Goal: Task Accomplishment & Management: Manage account settings

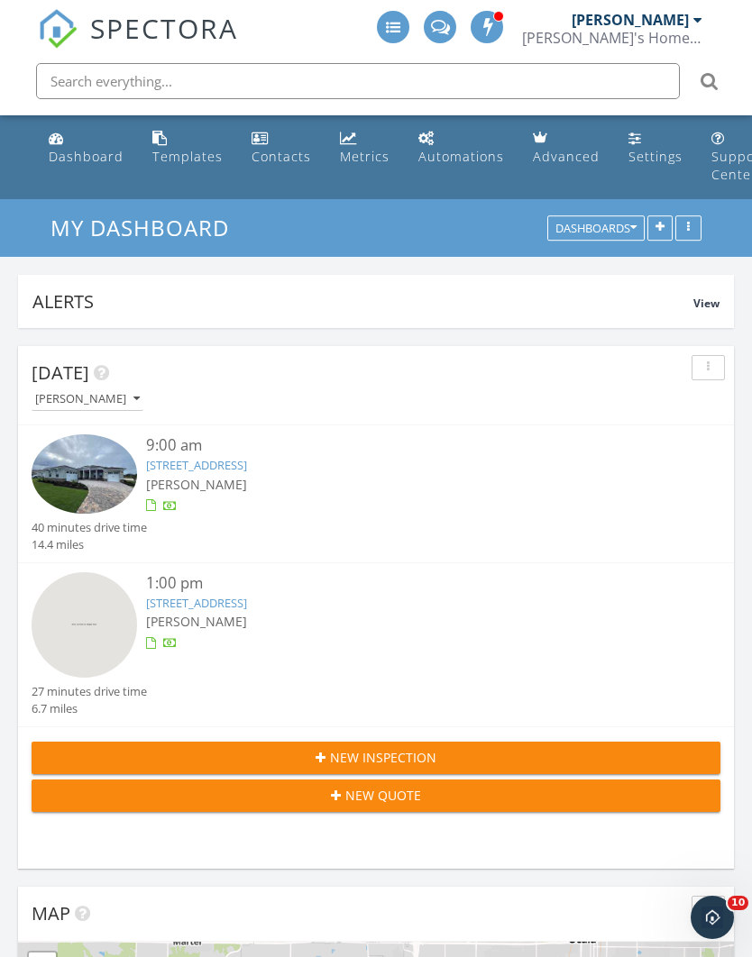
click at [319, 475] on div "[PERSON_NAME]" at bounding box center [404, 484] width 516 height 19
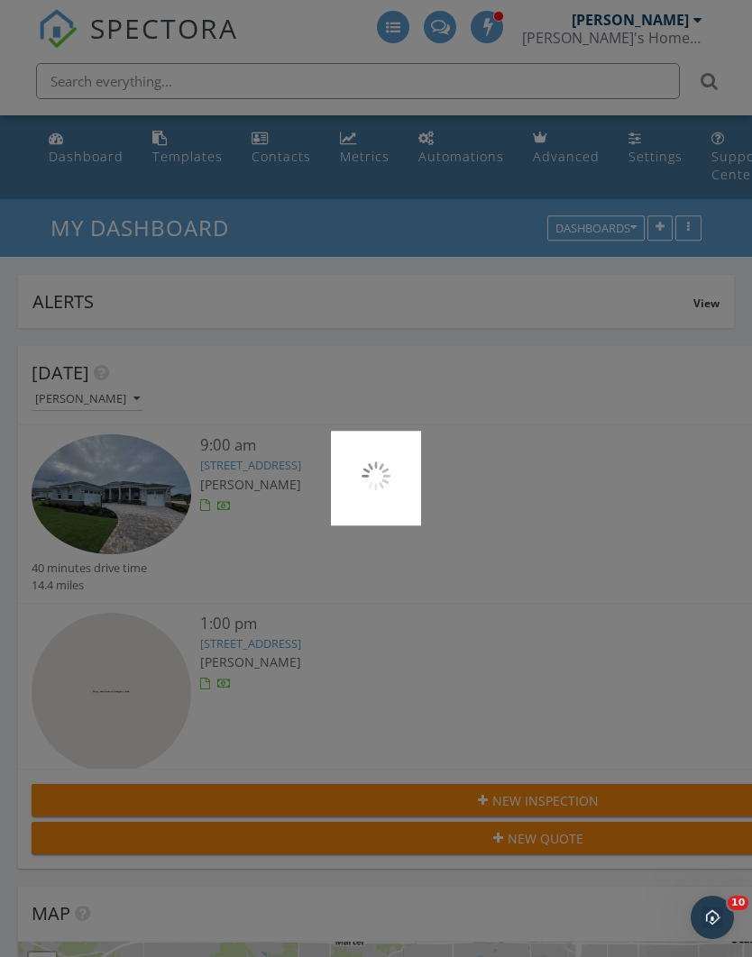
scroll to position [3714, 753]
click at [523, 625] on div at bounding box center [376, 478] width 752 height 957
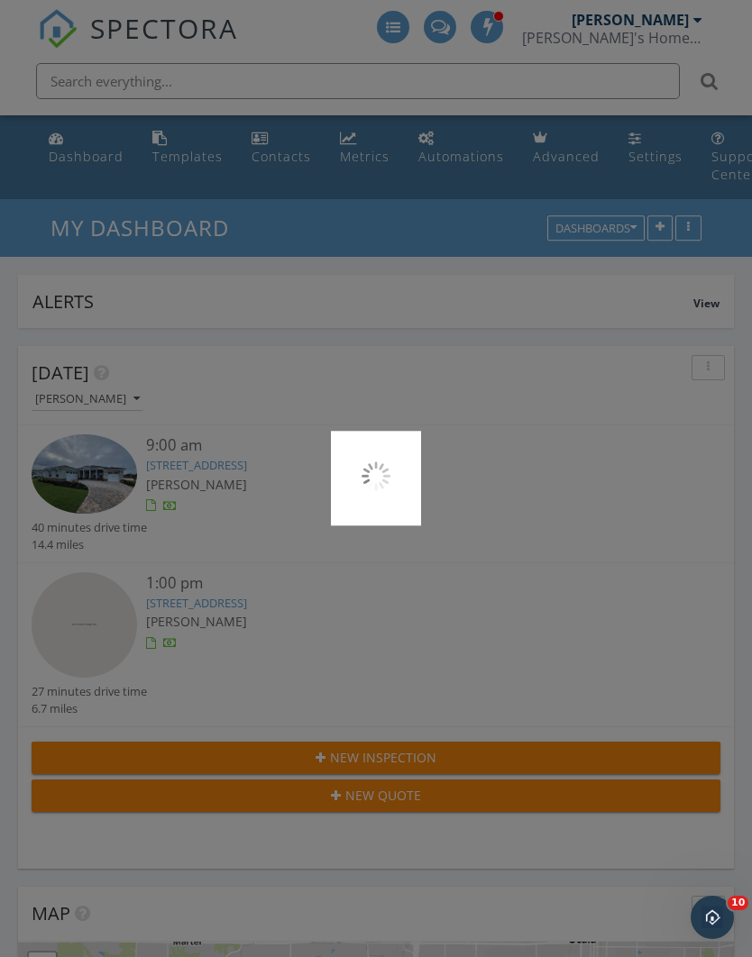
click at [449, 306] on div at bounding box center [376, 478] width 752 height 957
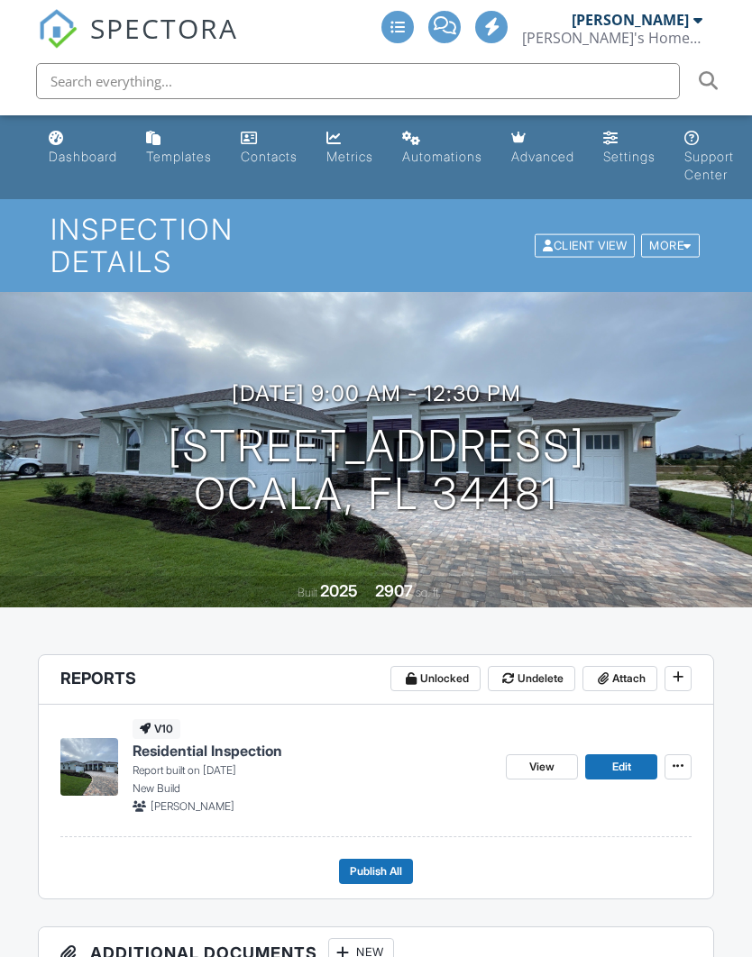
click at [548, 754] on link "View" at bounding box center [542, 766] width 72 height 25
click at [391, 863] on span "Publish All" at bounding box center [376, 872] width 52 height 18
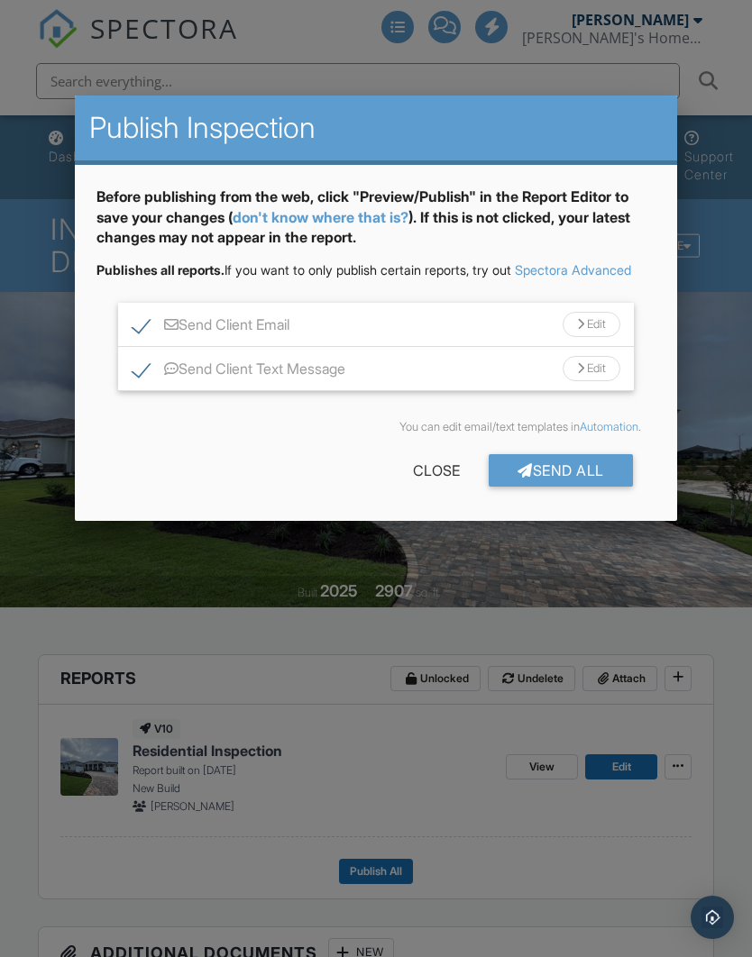
click at [591, 484] on div "Send All" at bounding box center [561, 470] width 144 height 32
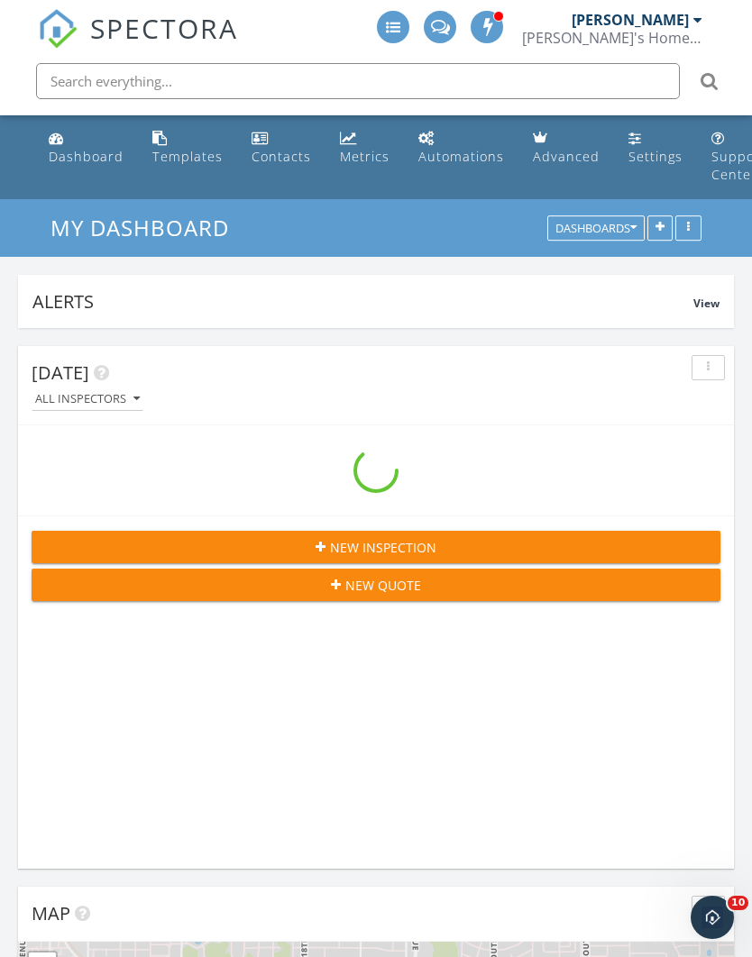
scroll to position [9, 9]
